Goal: Task Accomplishment & Management: Use online tool/utility

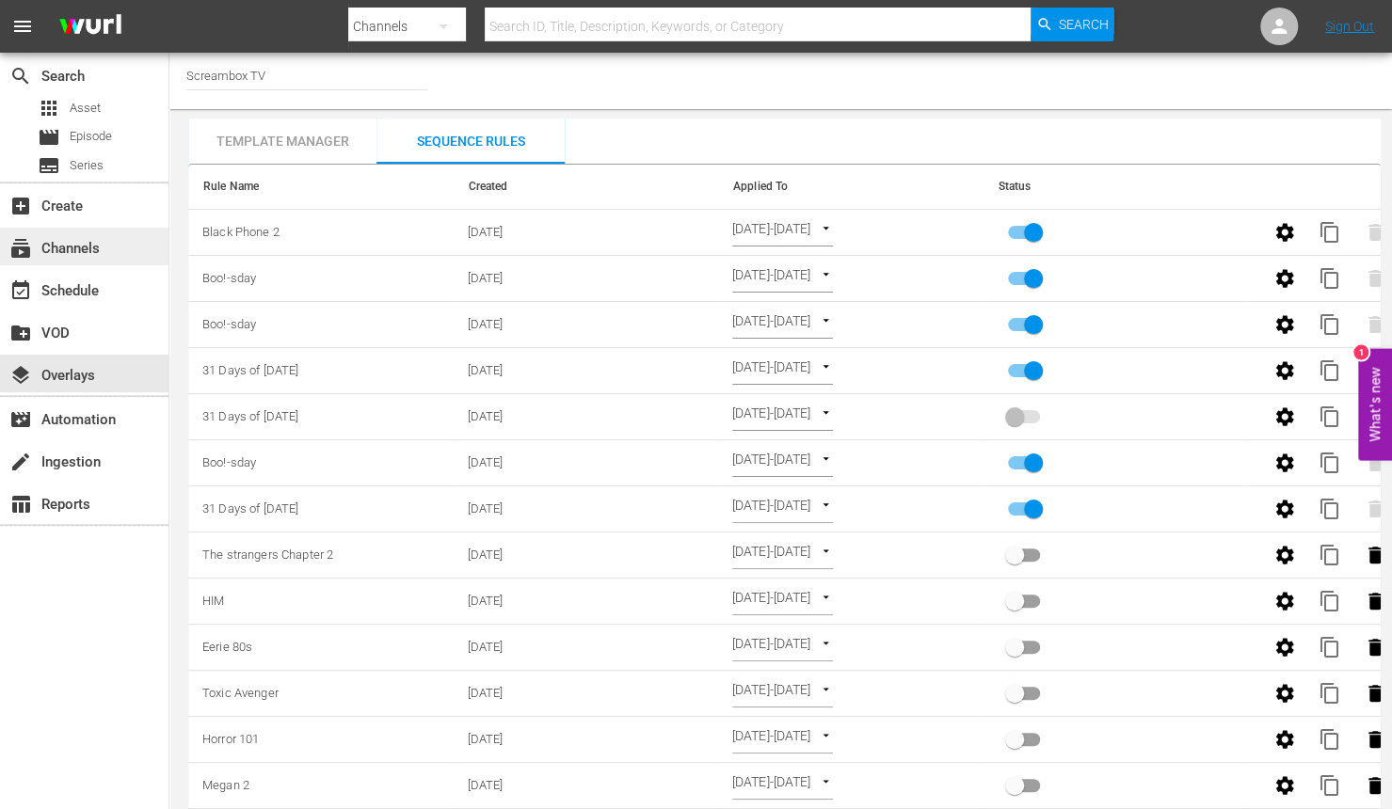
click at [98, 243] on div "subscriptions Channels" at bounding box center [52, 245] width 105 height 17
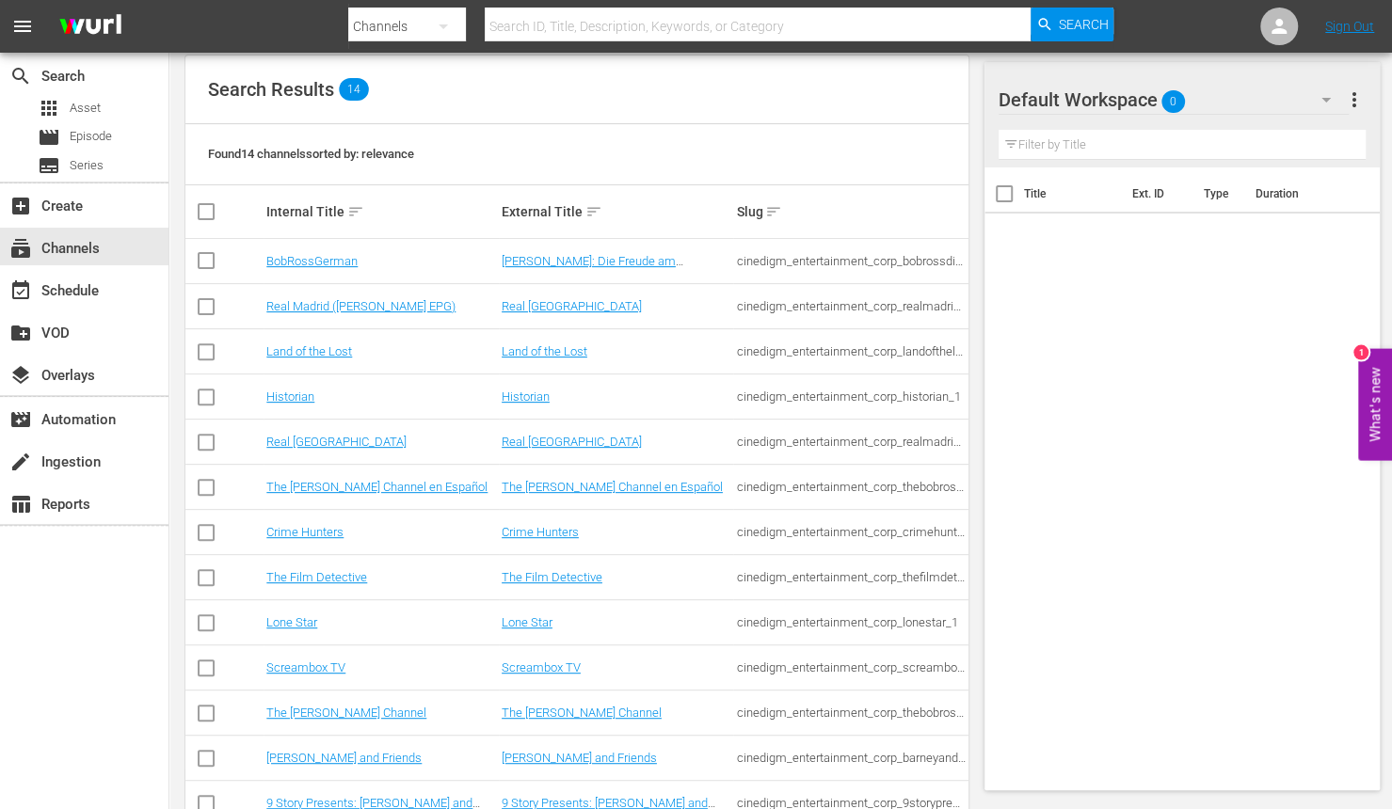
scroll to position [188, 0]
click at [532, 713] on link "The [PERSON_NAME] Channel" at bounding box center [582, 712] width 160 height 14
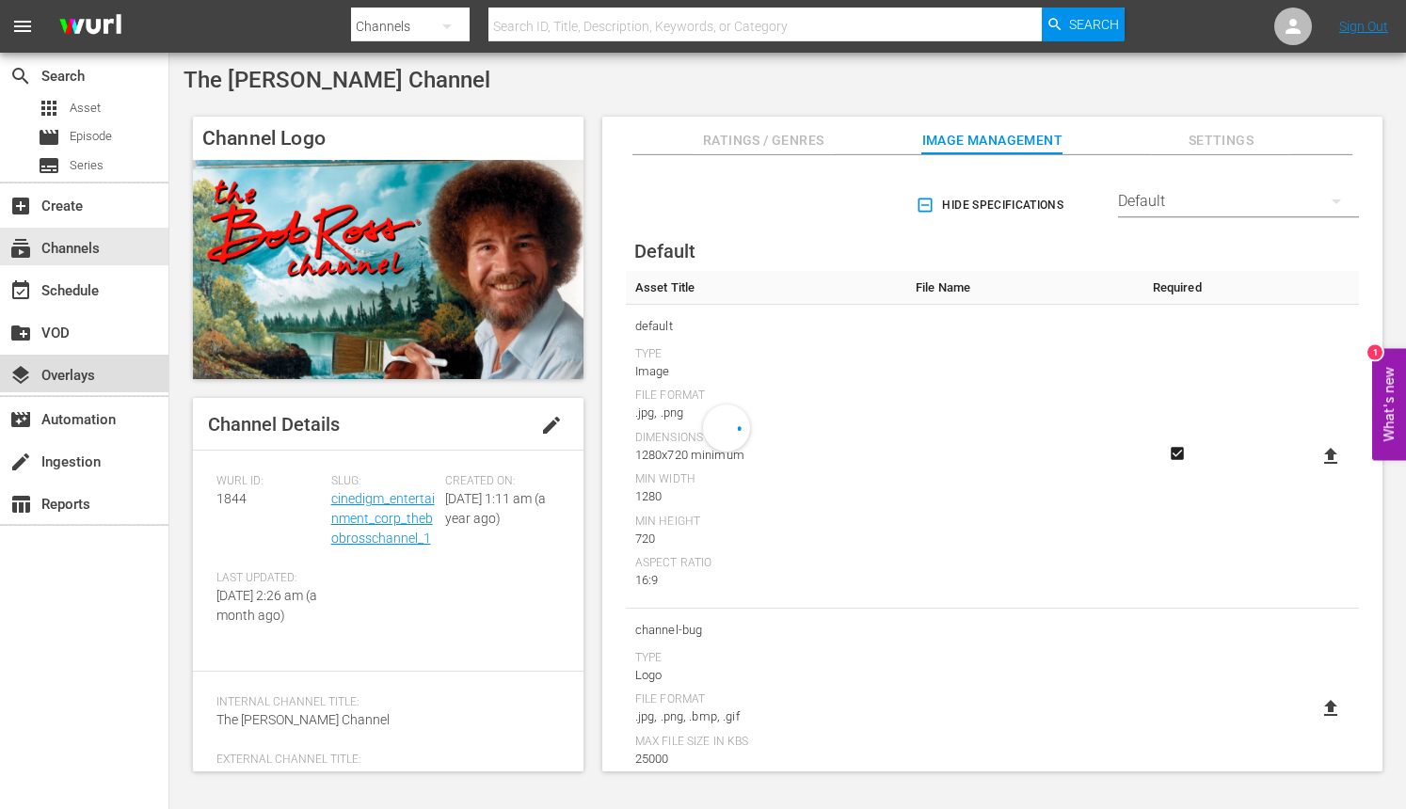
click at [93, 372] on div "layers Overlays" at bounding box center [52, 372] width 105 height 17
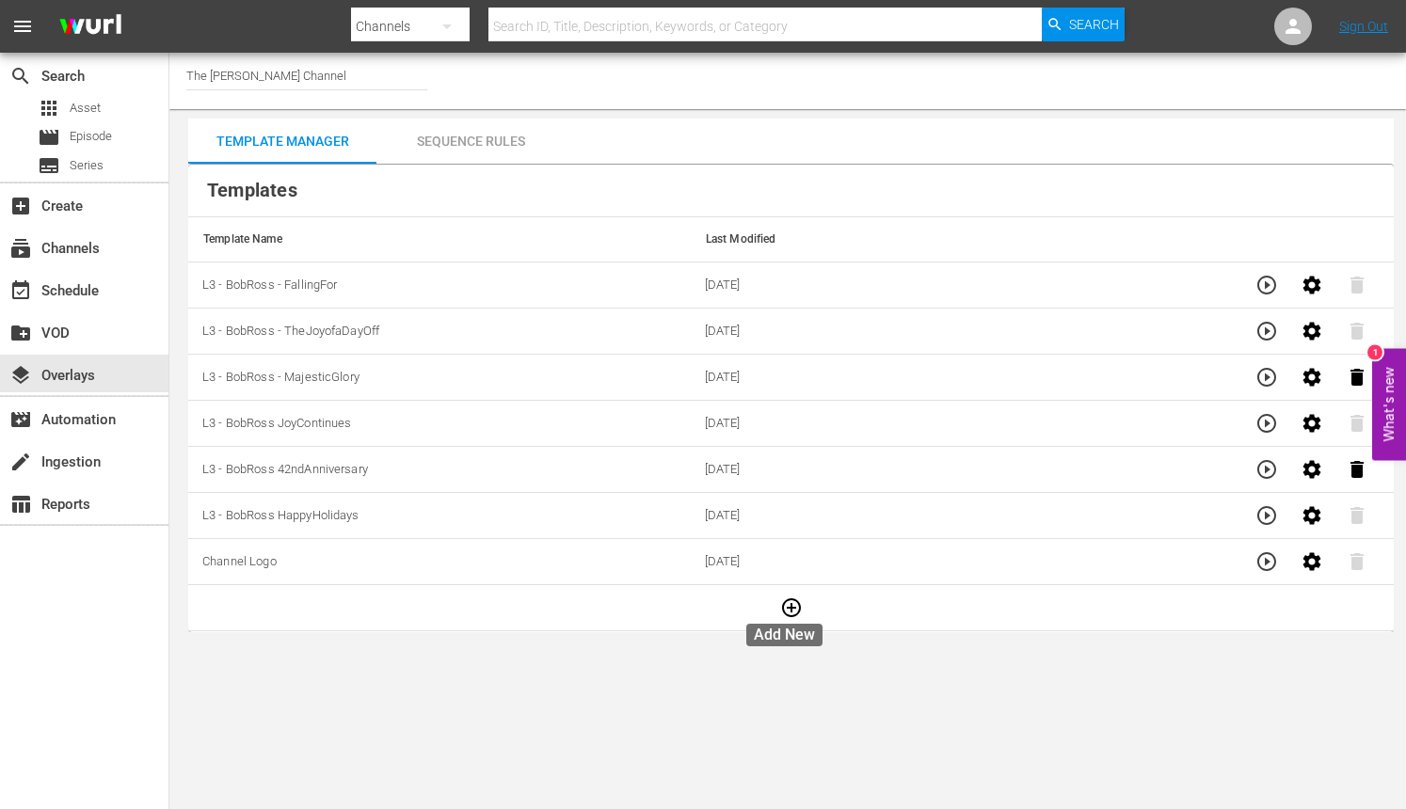
click at [780, 602] on icon "button" at bounding box center [791, 608] width 23 height 23
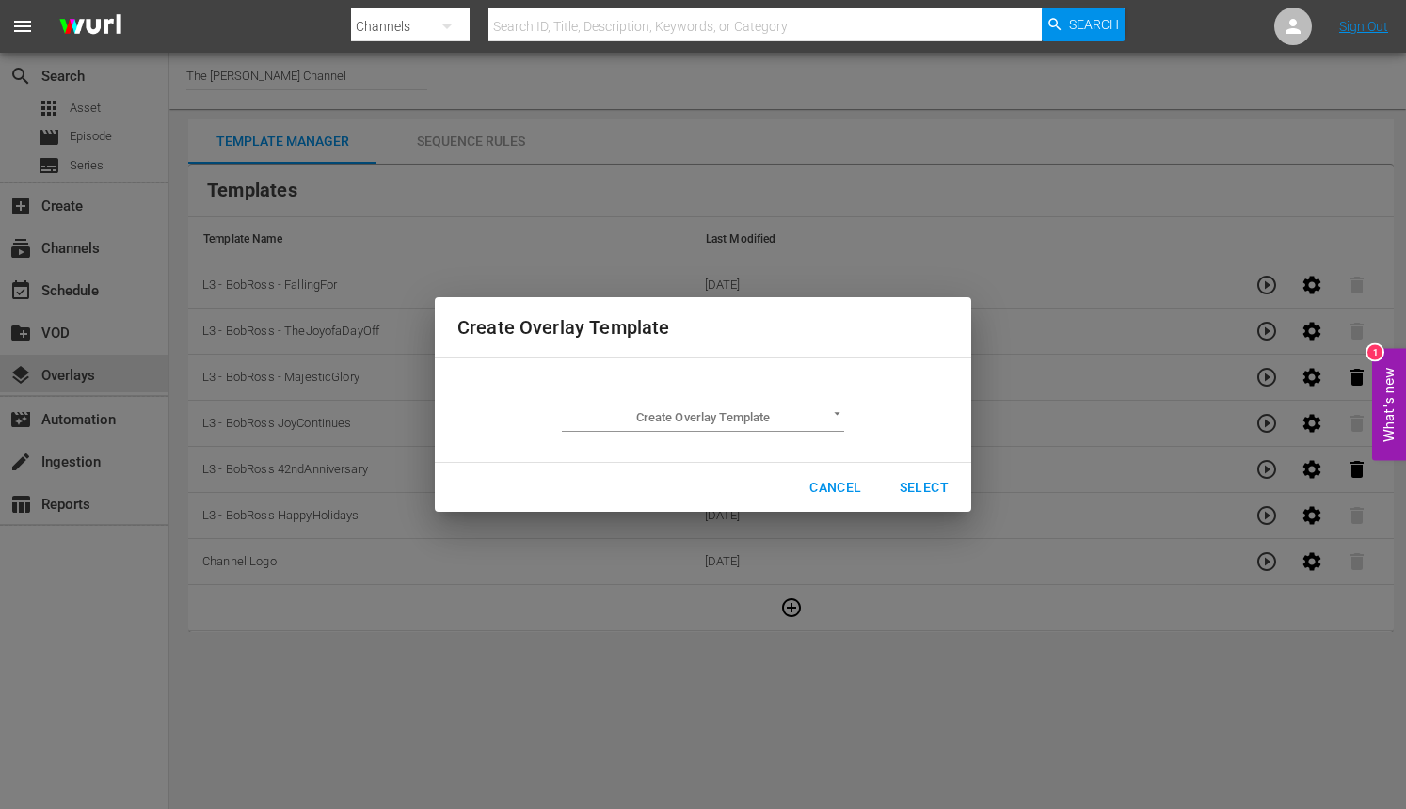
click at [812, 414] on body "menu Search By Channels Search ID, Title, Description, Keywords, or Category Se…" at bounding box center [703, 404] width 1406 height 809
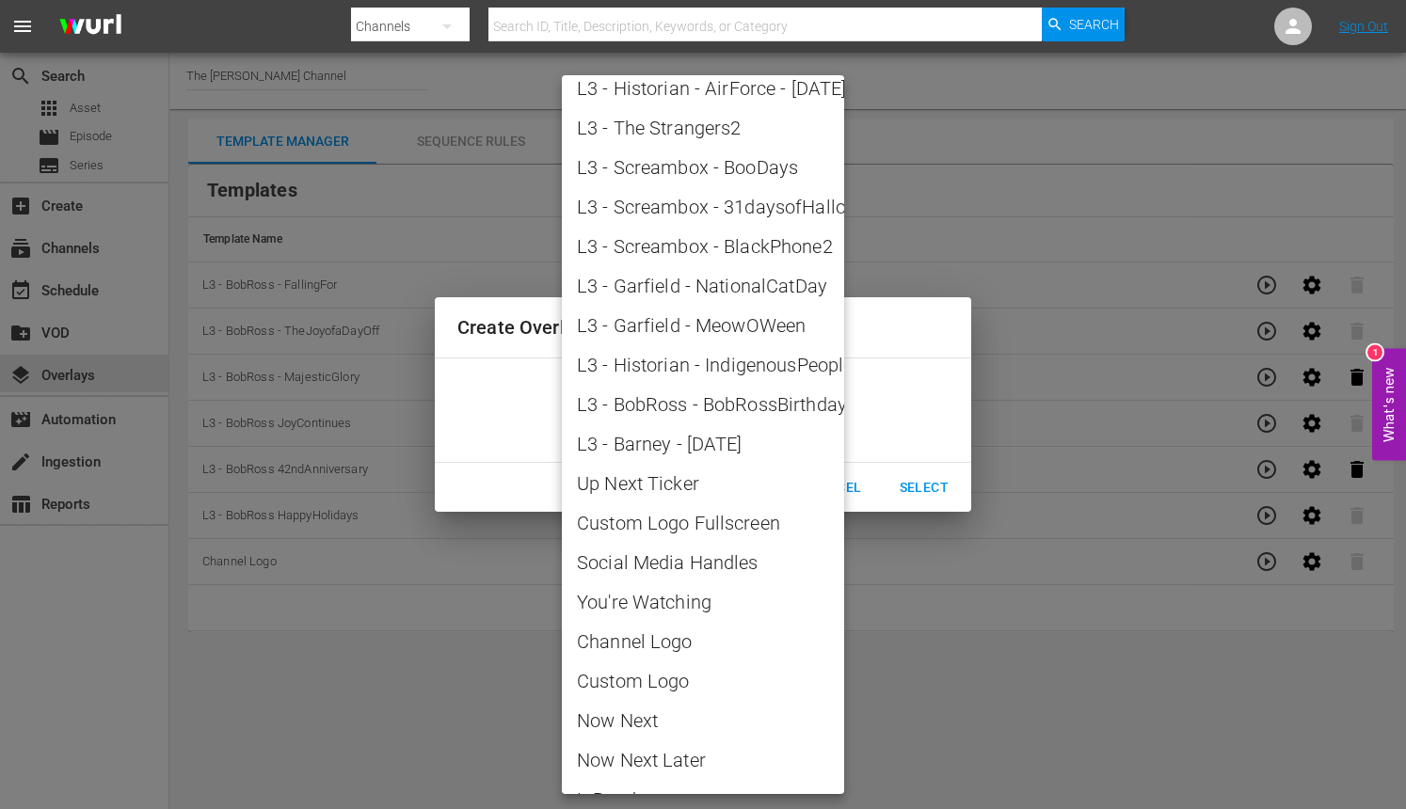
scroll to position [2498, 0]
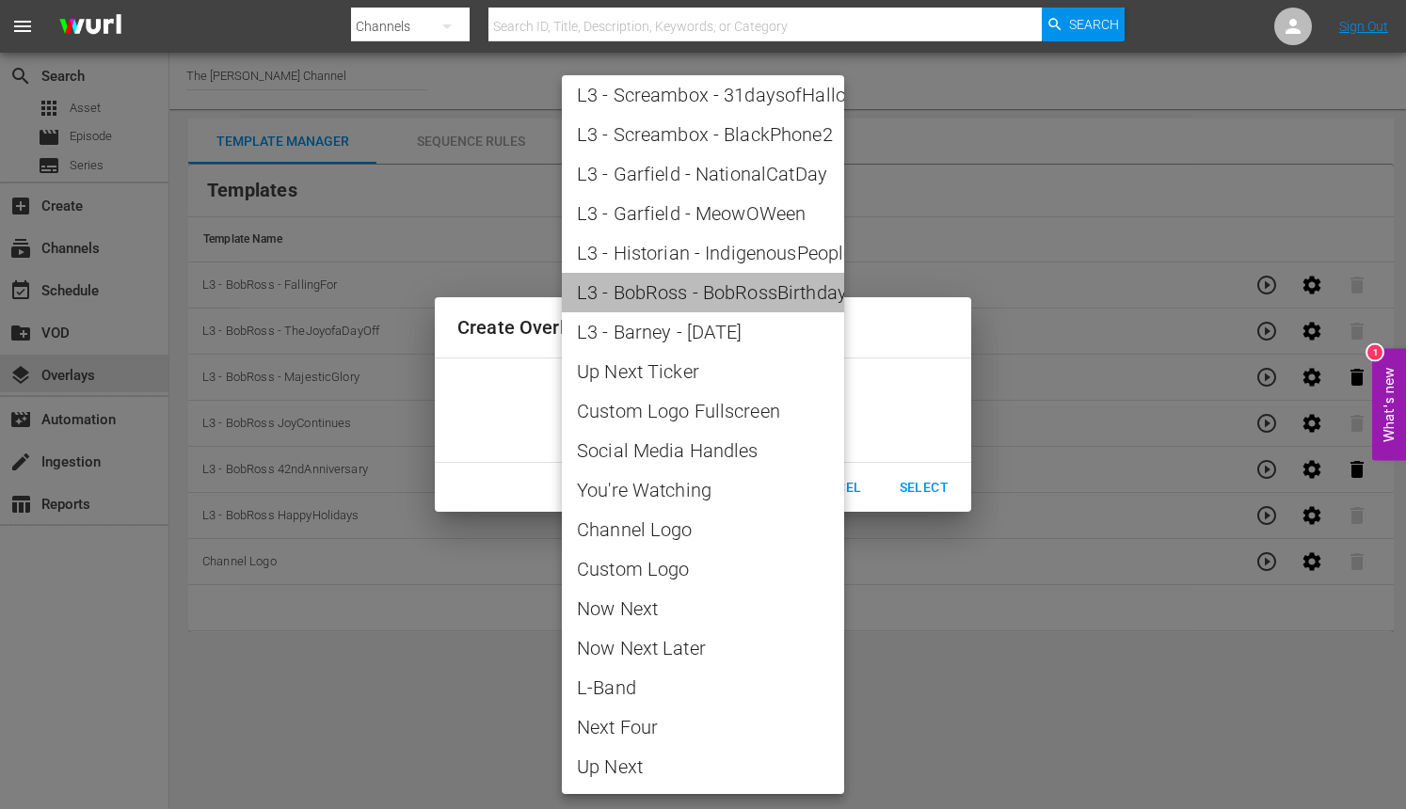
click at [769, 299] on span "L3 - BobRoss - BobRossBirthday" at bounding box center [703, 293] width 252 height 28
type input "L3 - BobRoss - BobRossBirthday"
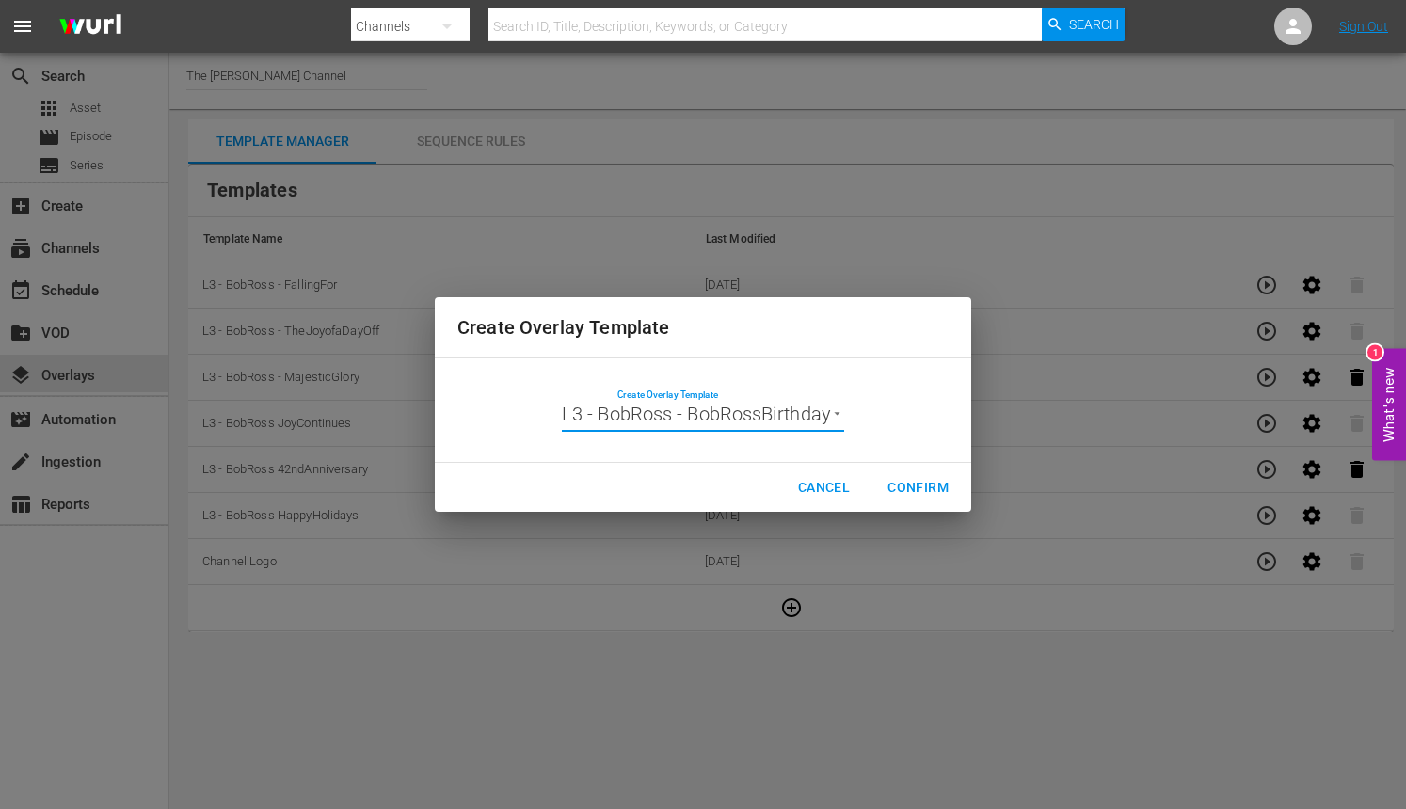
click at [902, 480] on span "Confirm" at bounding box center [917, 488] width 61 height 24
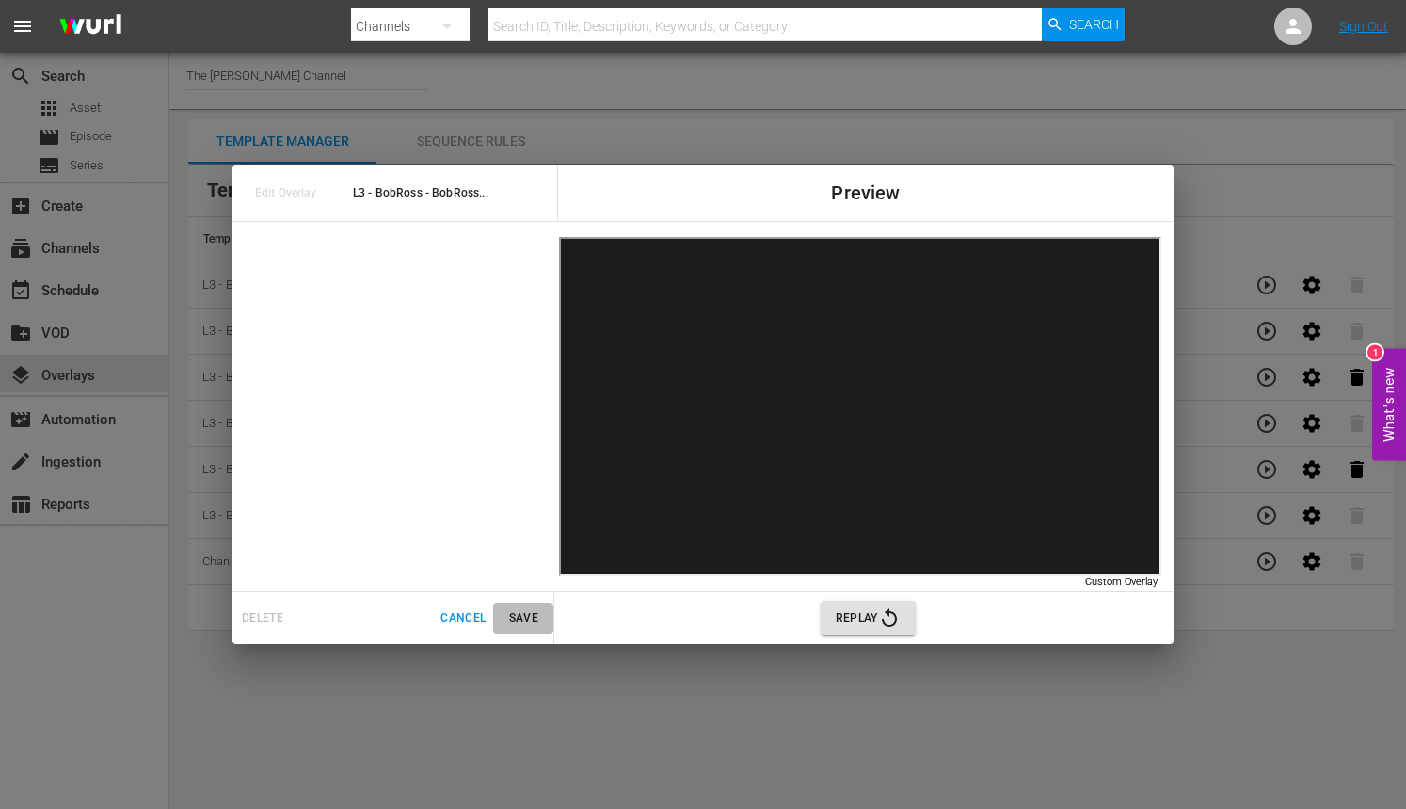
click at [516, 614] on span "Save" at bounding box center [523, 619] width 45 height 20
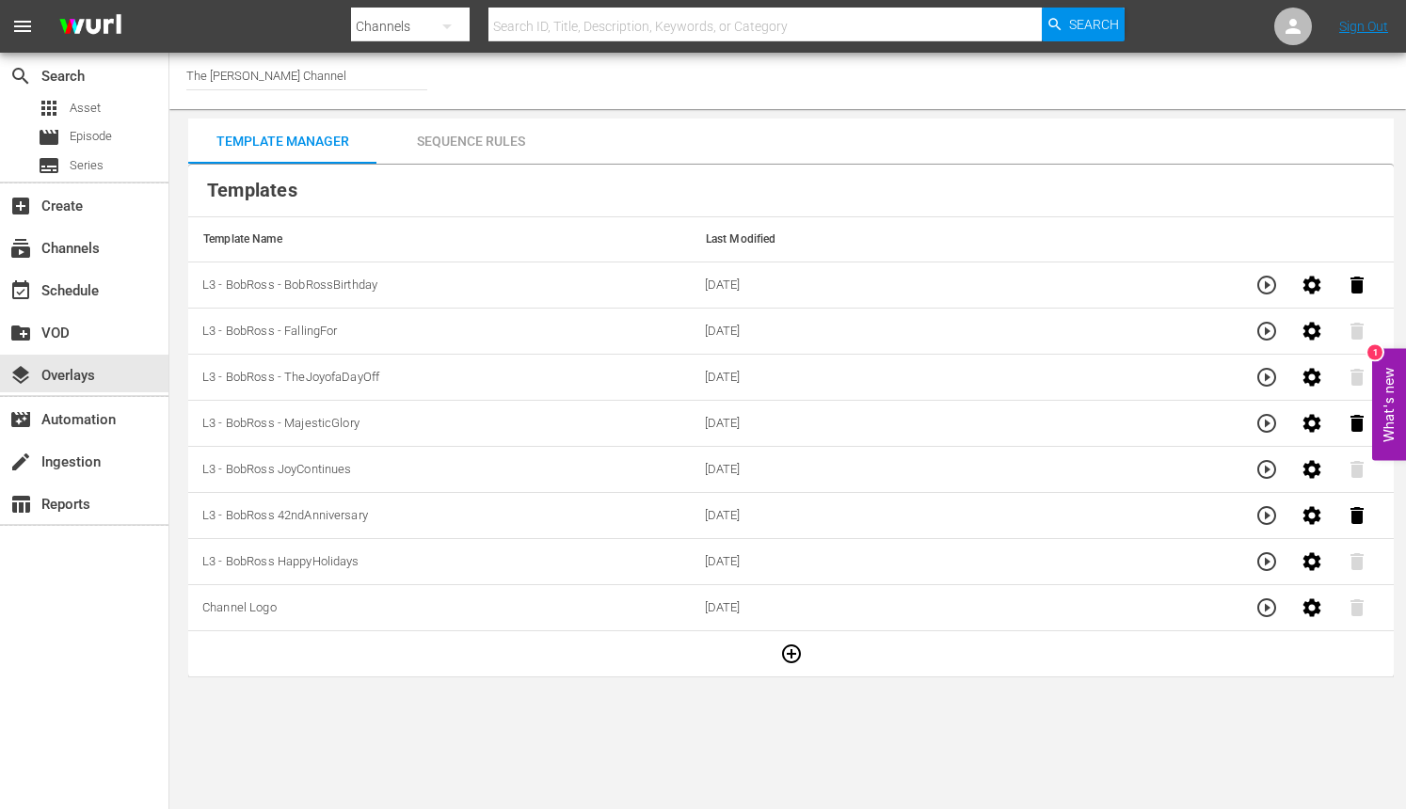
click at [463, 136] on div "Sequence Rules" at bounding box center [470, 141] width 188 height 45
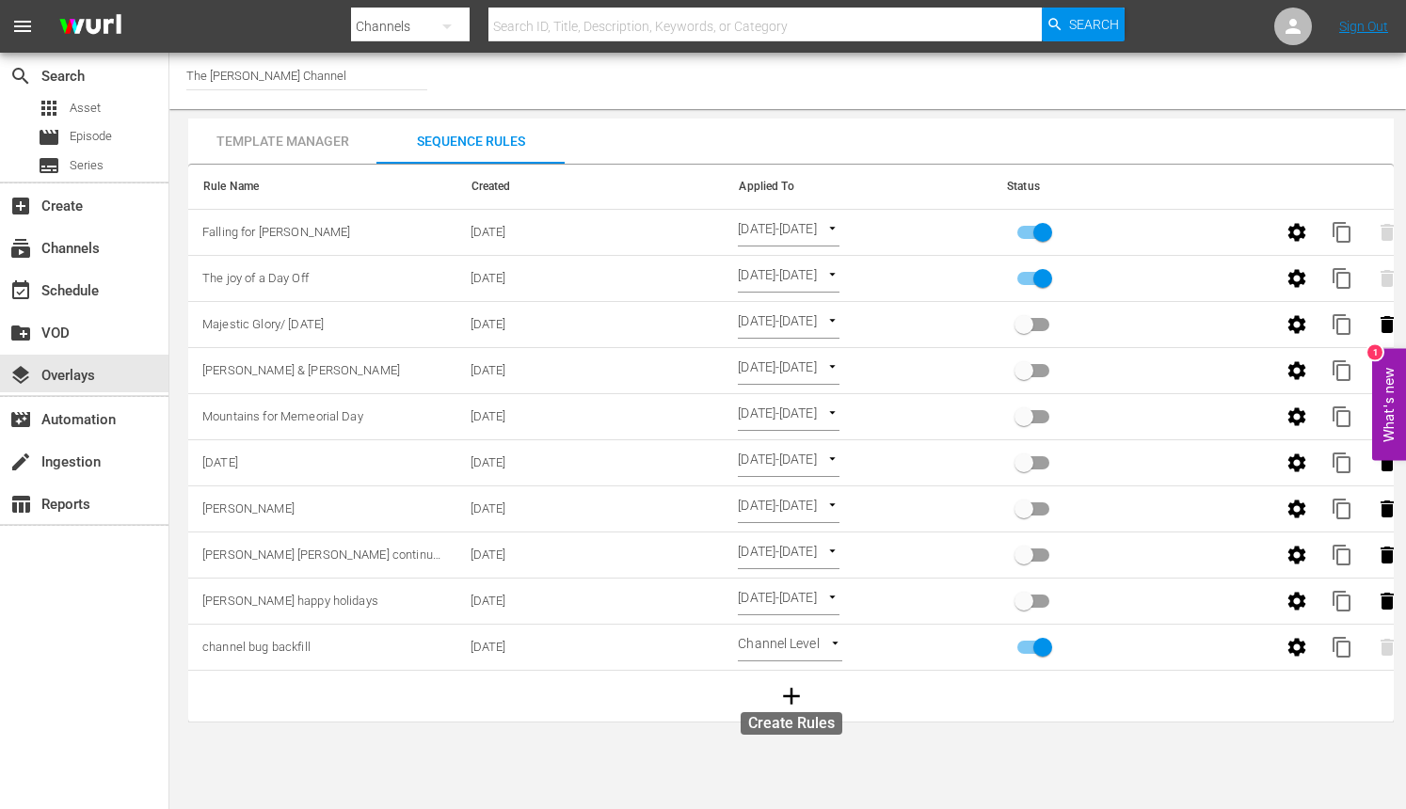
click at [791, 690] on icon "button" at bounding box center [791, 696] width 17 height 17
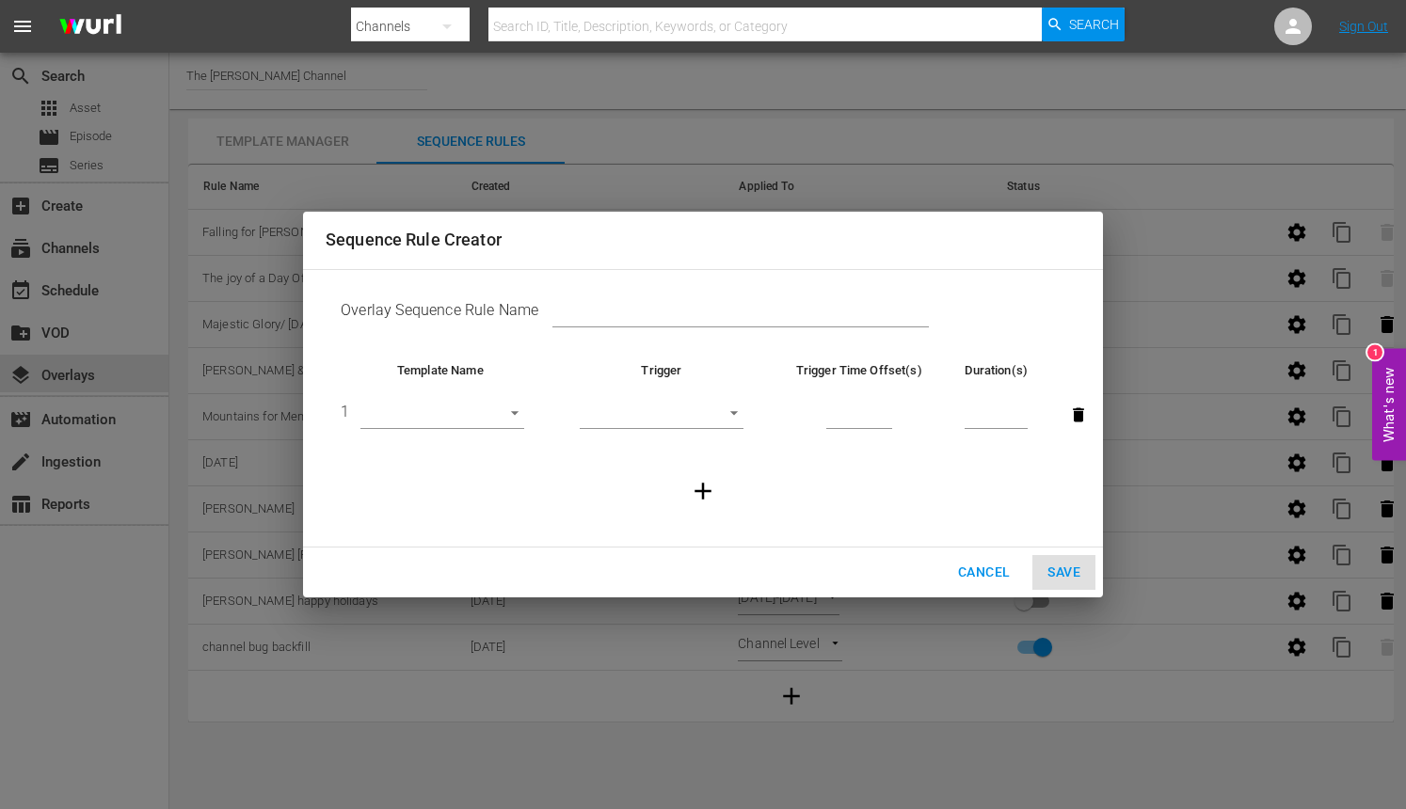
click at [604, 309] on input "text" at bounding box center [740, 314] width 376 height 28
paste input "[PERSON_NAME] Birthday Celebration"
type input "[PERSON_NAME] Birthday Celebration"
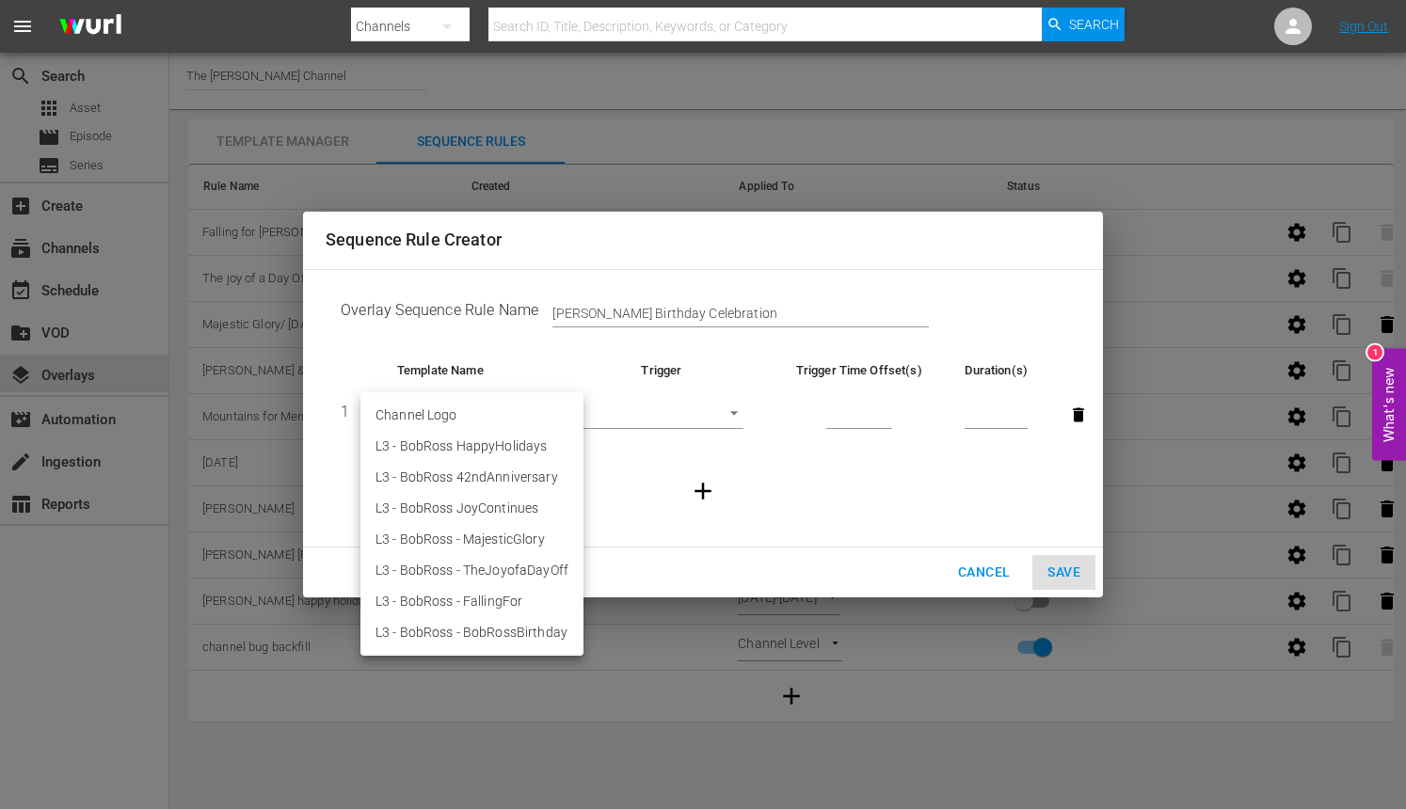
click at [511, 407] on body "menu Search By Channels Search ID, Title, Description, Keywords, or Category Se…" at bounding box center [703, 404] width 1406 height 809
click at [533, 638] on li "L3 - BobRoss - BobRossBirthday" at bounding box center [471, 632] width 223 height 31
type input "30802"
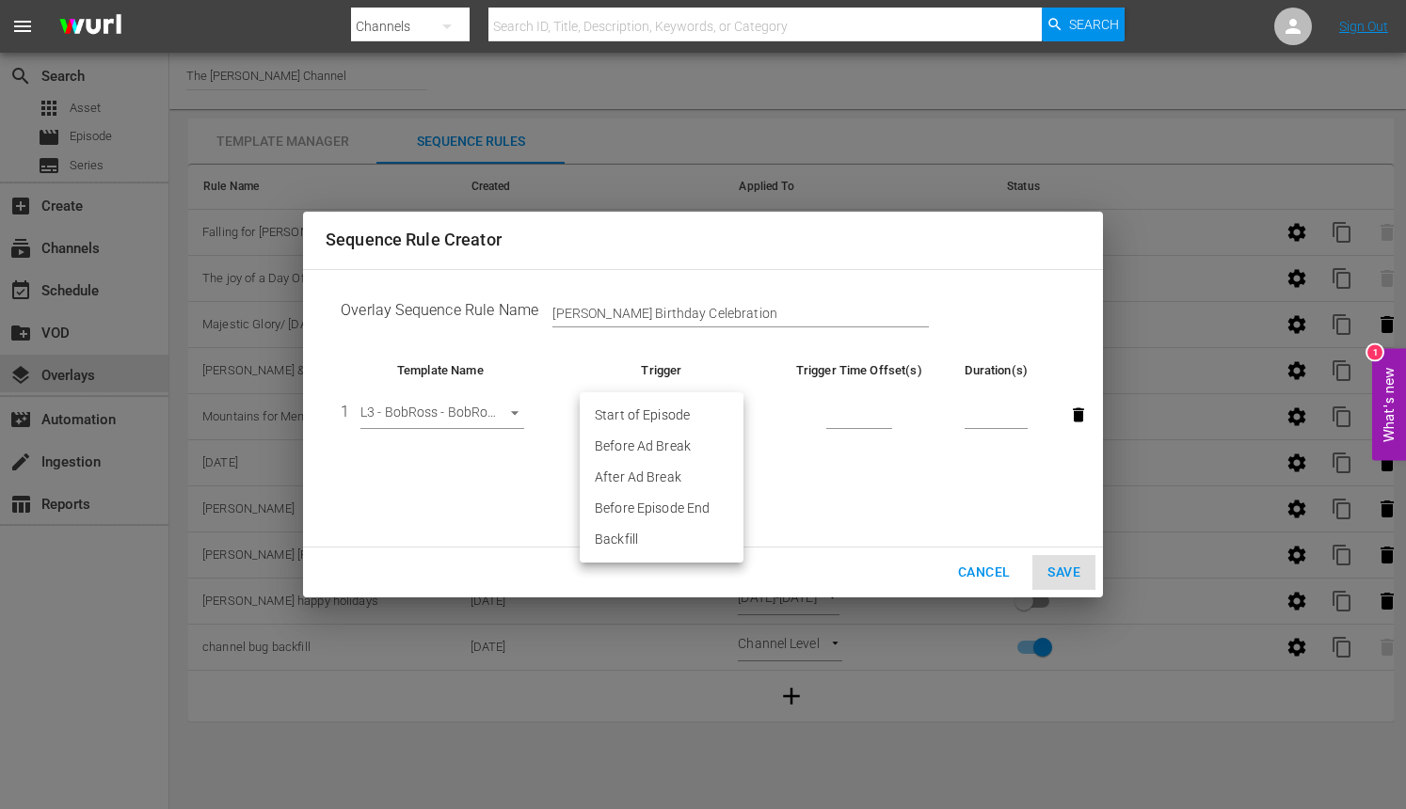
click at [653, 422] on body "menu Search By Channels Search ID, Title, Description, Keywords, or Category Se…" at bounding box center [703, 404] width 1406 height 809
click at [656, 503] on li "Before Episode End" at bounding box center [662, 508] width 164 height 31
type input "END_OF_EPISODE"
click at [858, 407] on input "number" at bounding box center [859, 416] width 66 height 28
type input "60"
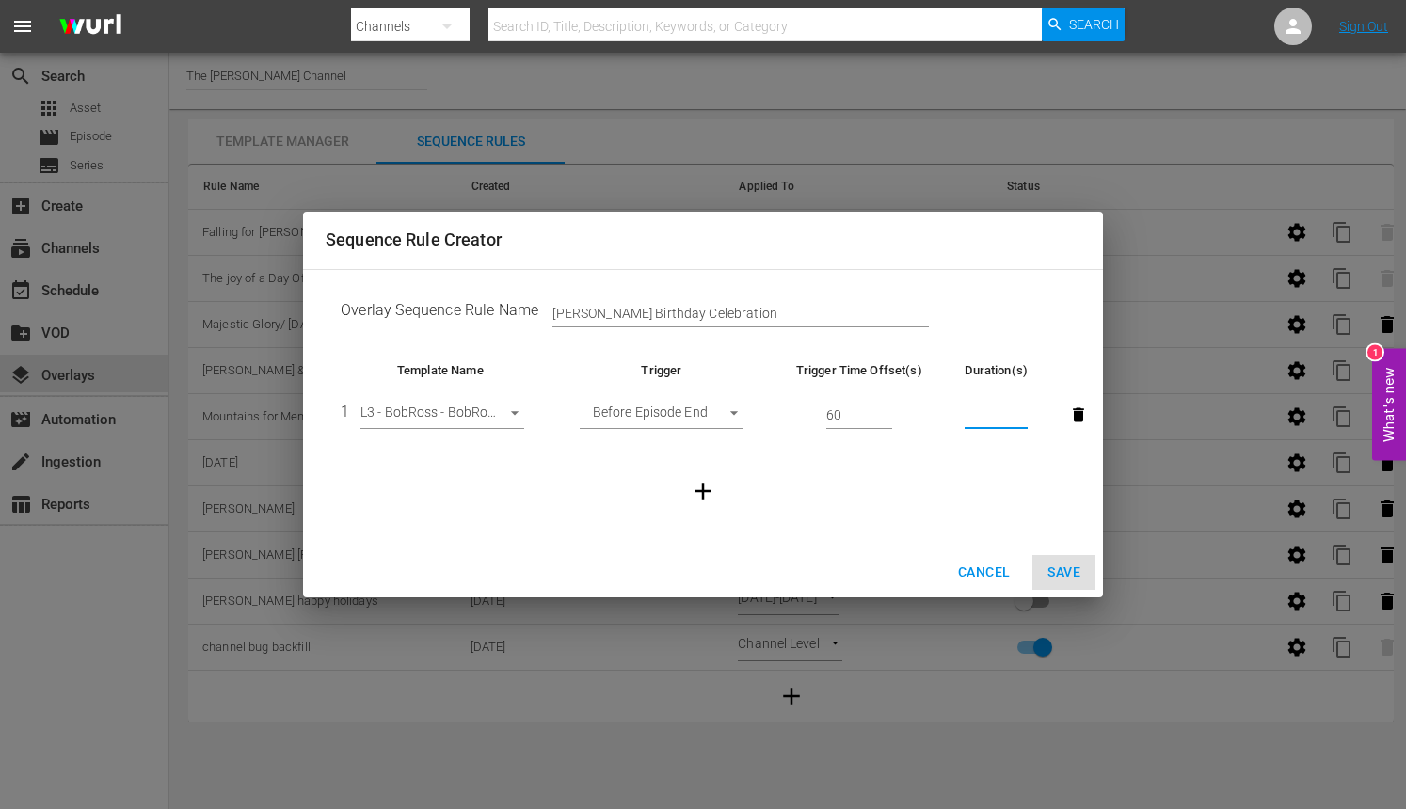
click at [990, 414] on input "number" at bounding box center [996, 416] width 63 height 28
type input "30"
click at [1082, 559] on button "Save" at bounding box center [1063, 572] width 63 height 35
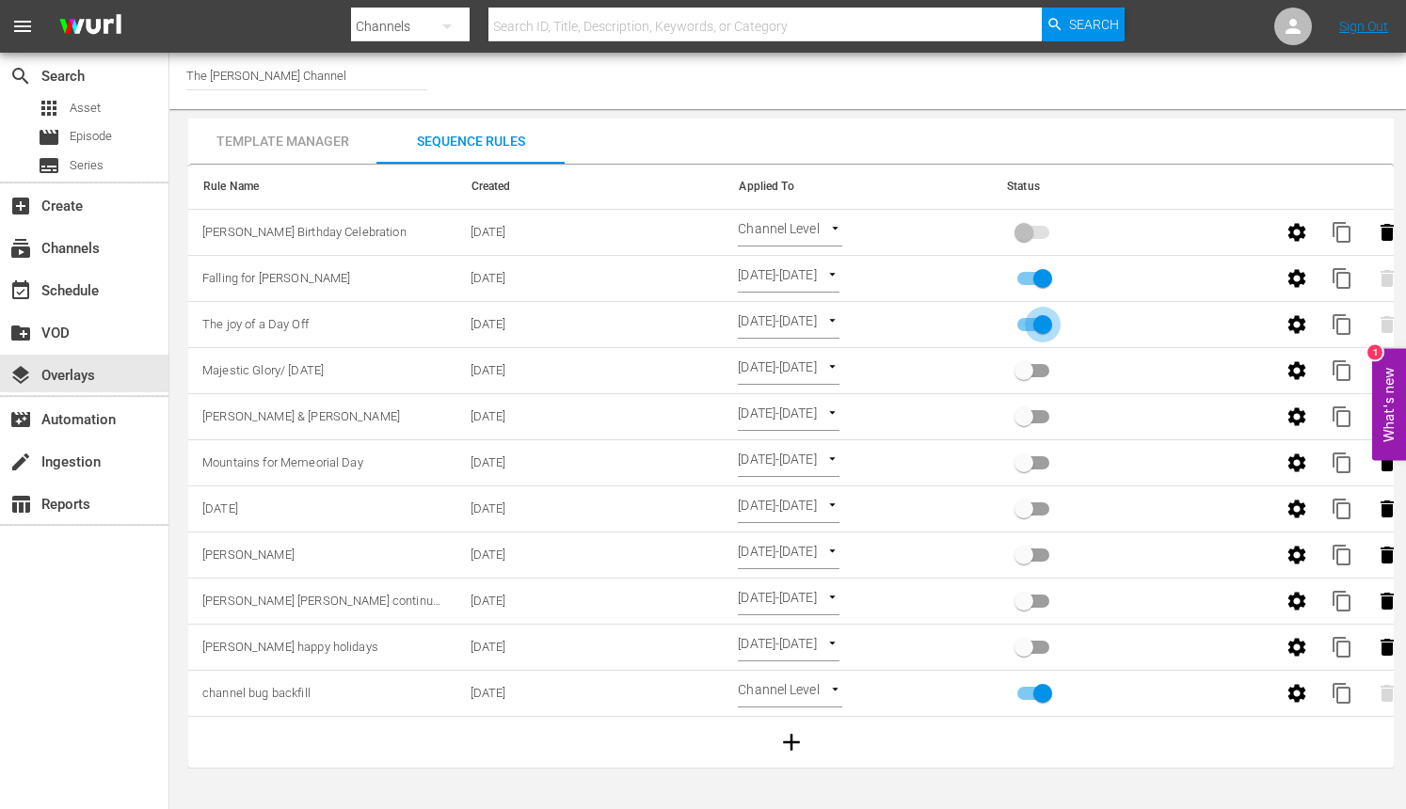
click at [1045, 318] on input "primary checkbox" at bounding box center [1042, 329] width 107 height 36
checkbox input "false"
click at [1045, 280] on input "primary checkbox" at bounding box center [1042, 282] width 107 height 36
checkbox input "false"
click at [813, 237] on body "menu Search By Channels Search ID, Title, Description, Keywords, or Category Se…" at bounding box center [703, 404] width 1406 height 809
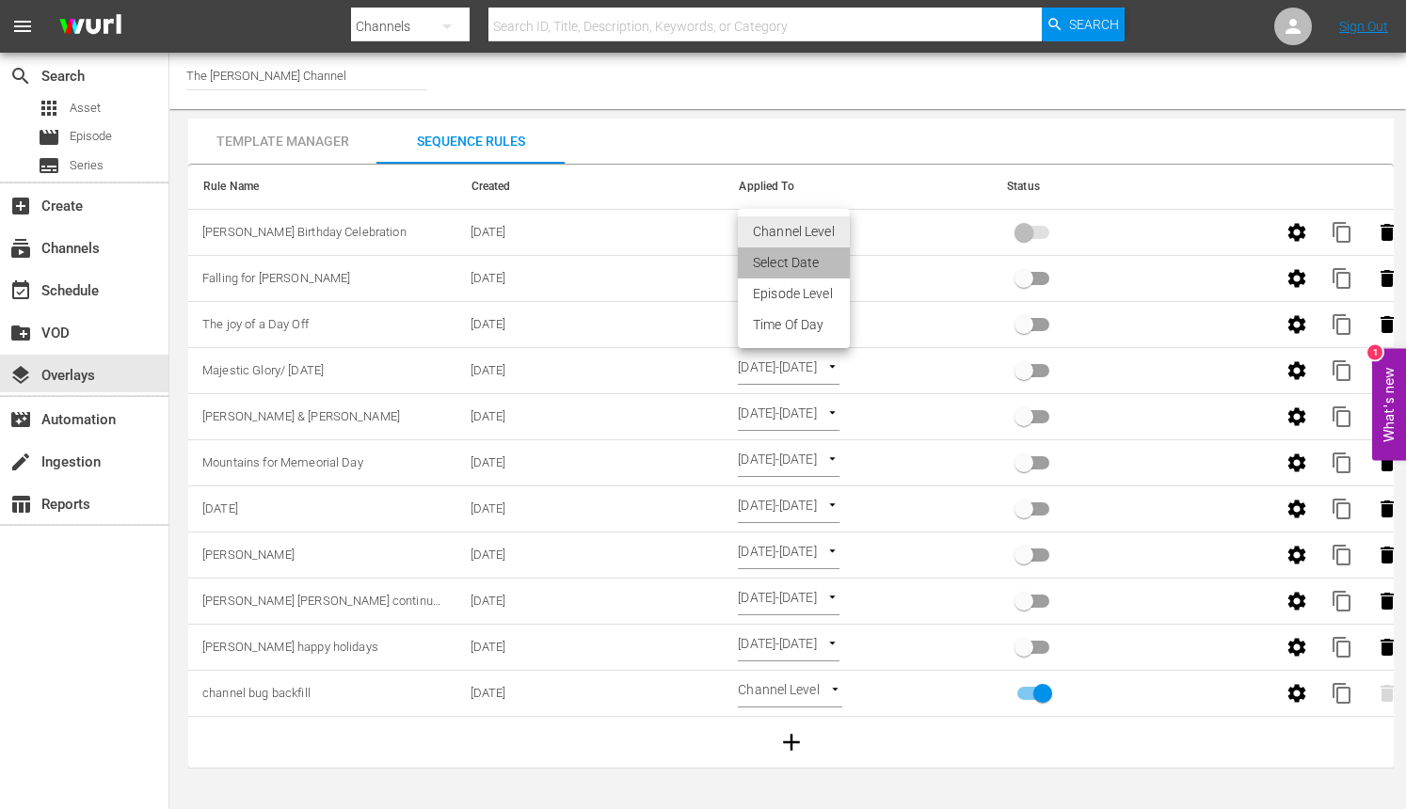
click at [836, 271] on li "Select Date" at bounding box center [794, 263] width 112 height 31
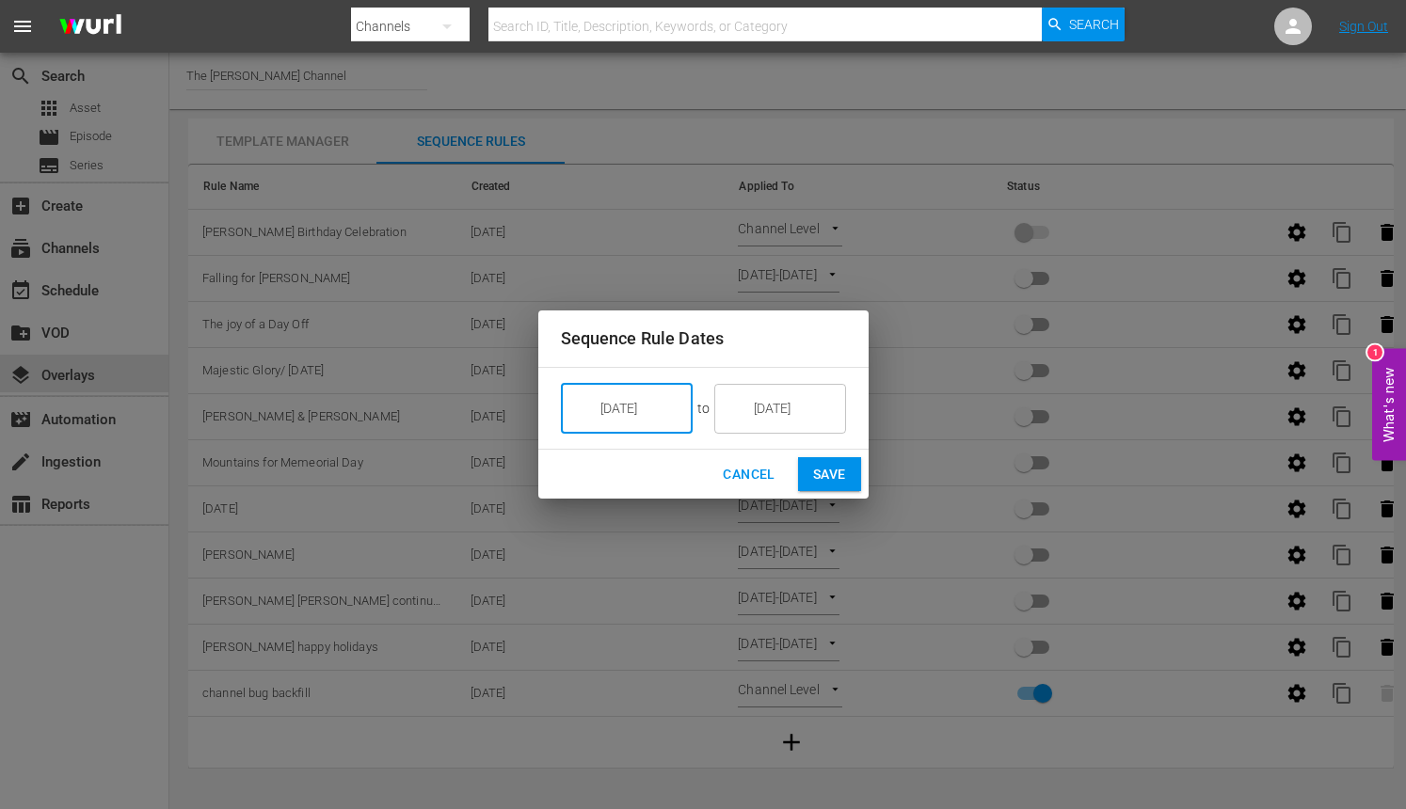
click at [670, 418] on input "[DATE]" at bounding box center [639, 408] width 105 height 51
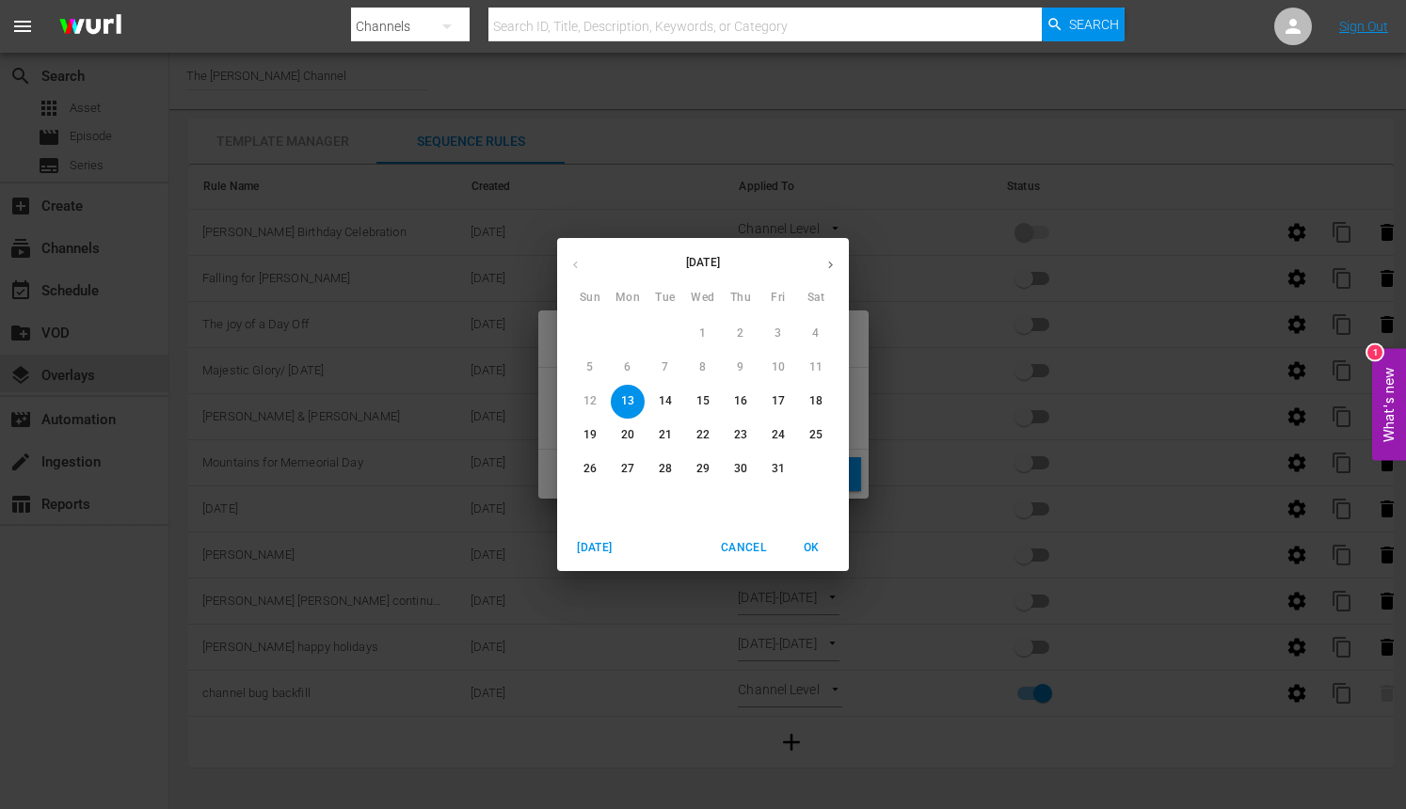
click at [661, 467] on p "28" at bounding box center [665, 469] width 13 height 16
type input "[DATE]"
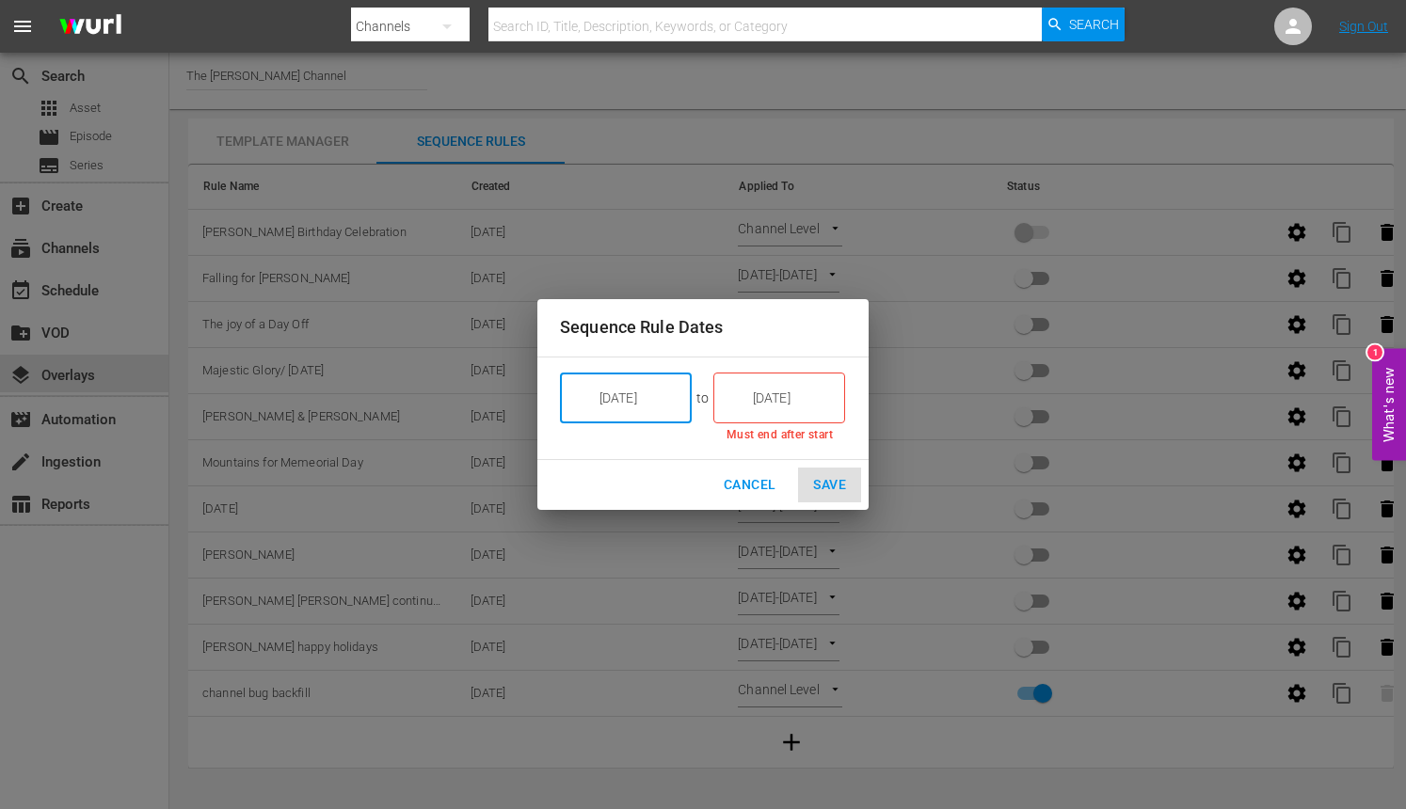
click at [764, 418] on input "[DATE]" at bounding box center [792, 398] width 105 height 51
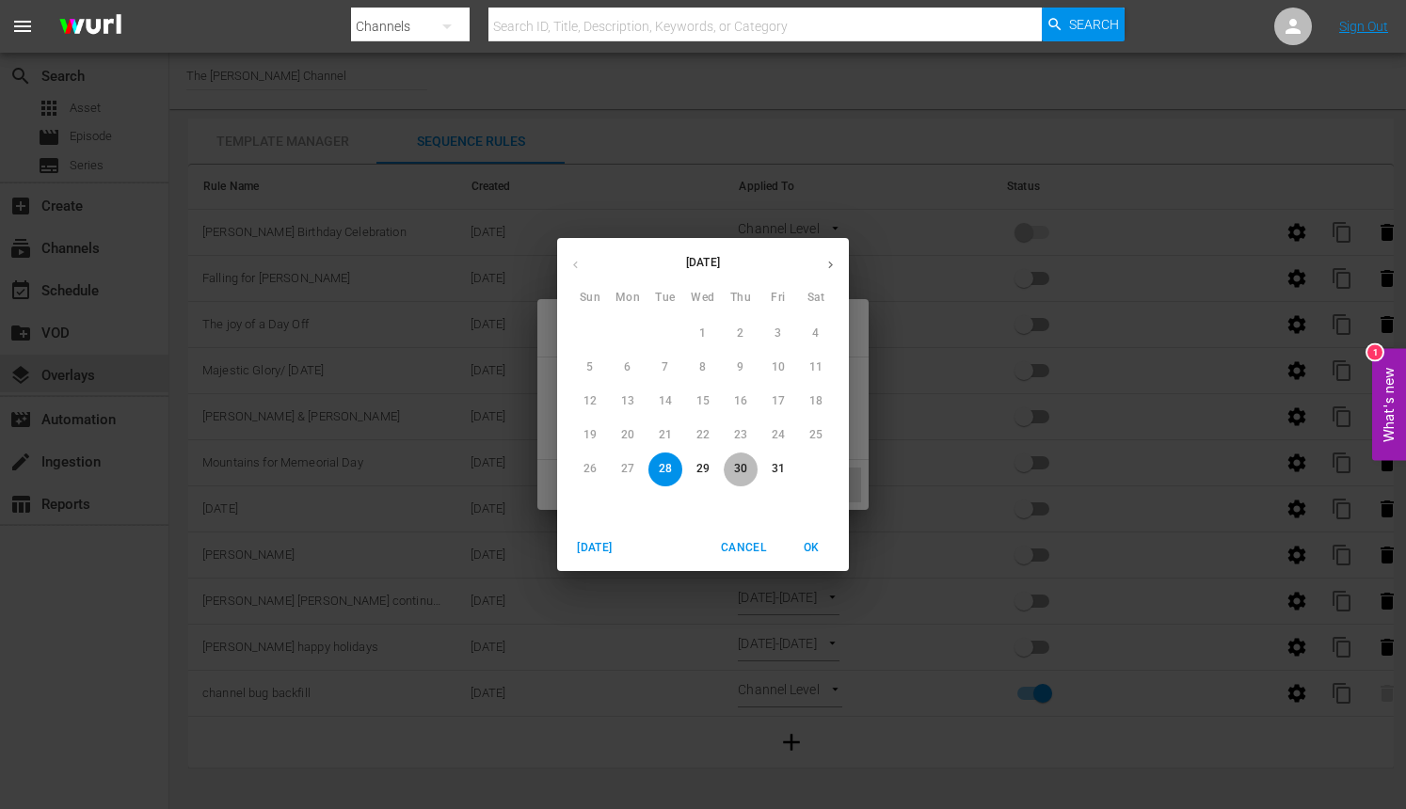
click at [738, 477] on p "30" at bounding box center [740, 469] width 13 height 16
type input "[DATE]"
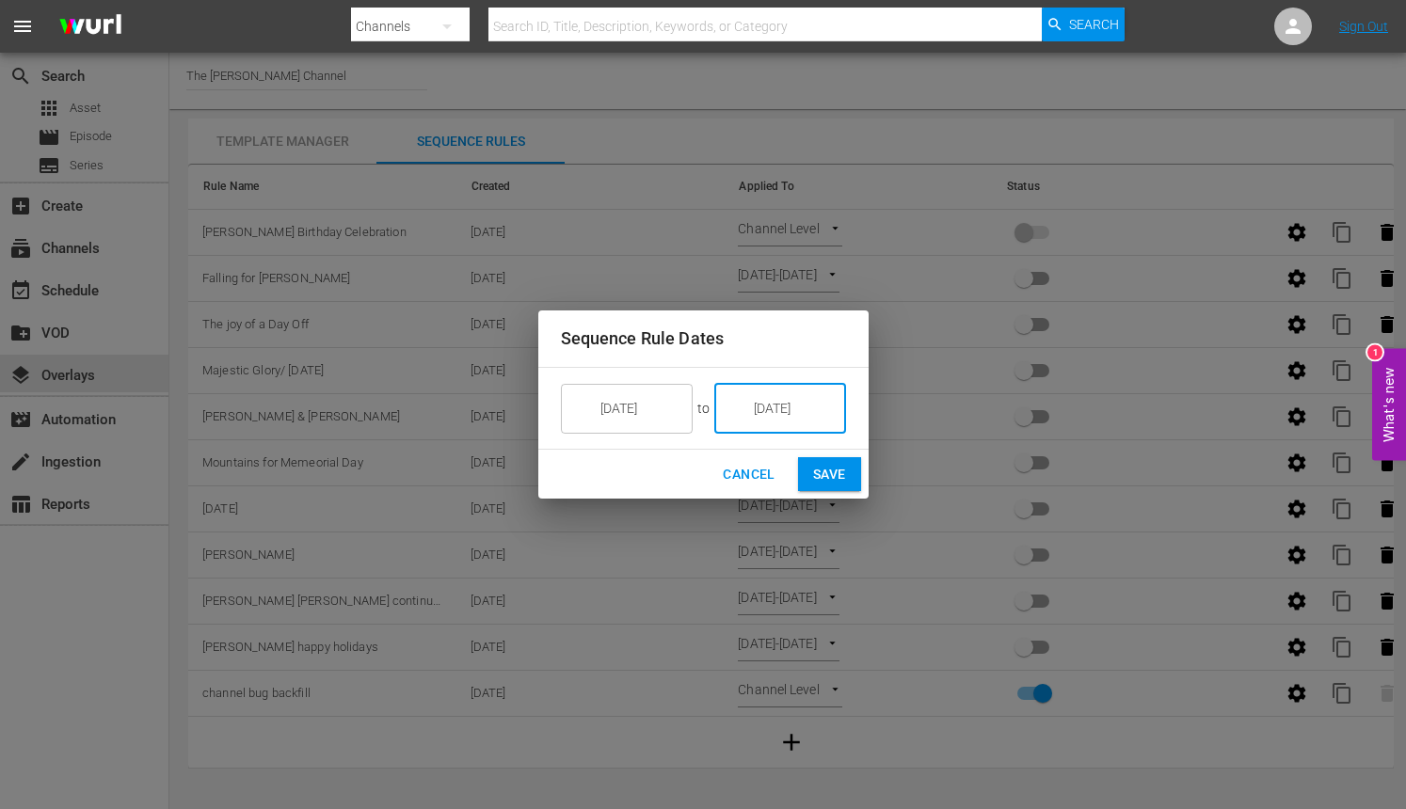
click at [807, 478] on button "Save" at bounding box center [829, 474] width 63 height 35
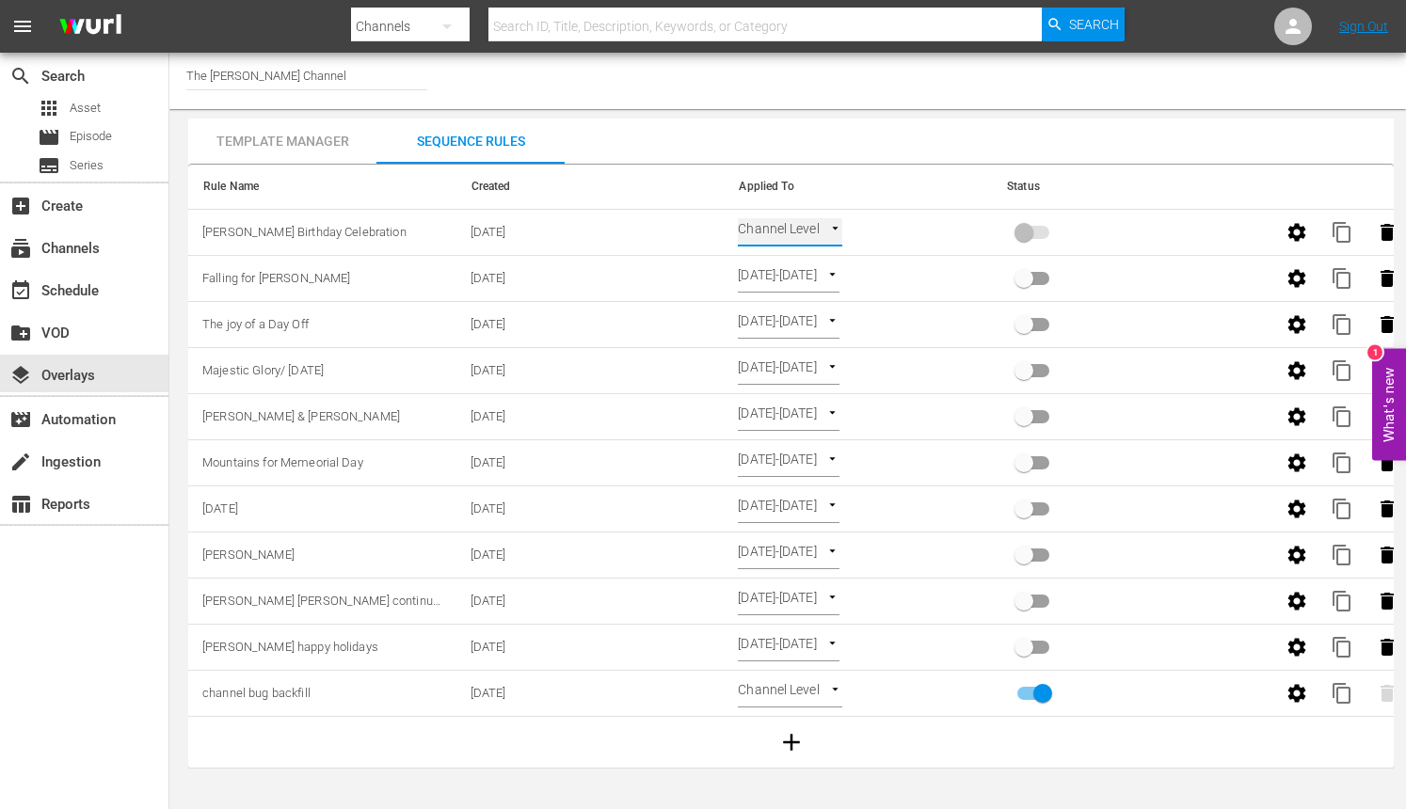
type input "SELECT_DATE"
click at [1028, 224] on input "primary checkbox" at bounding box center [1023, 236] width 107 height 36
checkbox input "true"
